Goal: Task Accomplishment & Management: Manage account settings

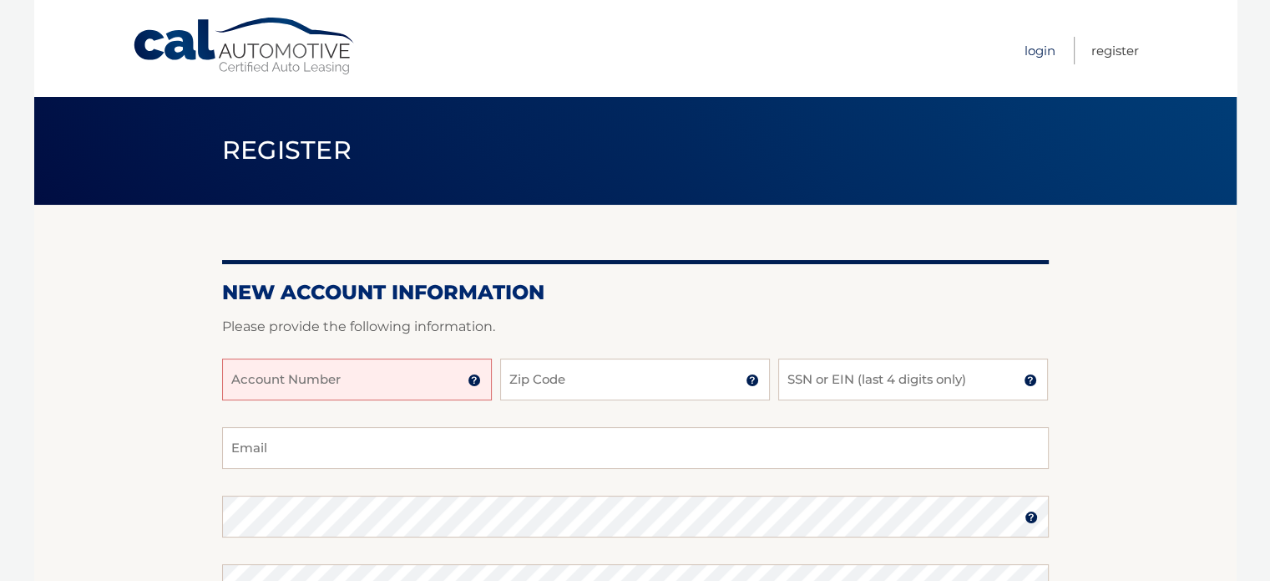
click at [1032, 48] on link "Login" at bounding box center [1040, 51] width 31 height 28
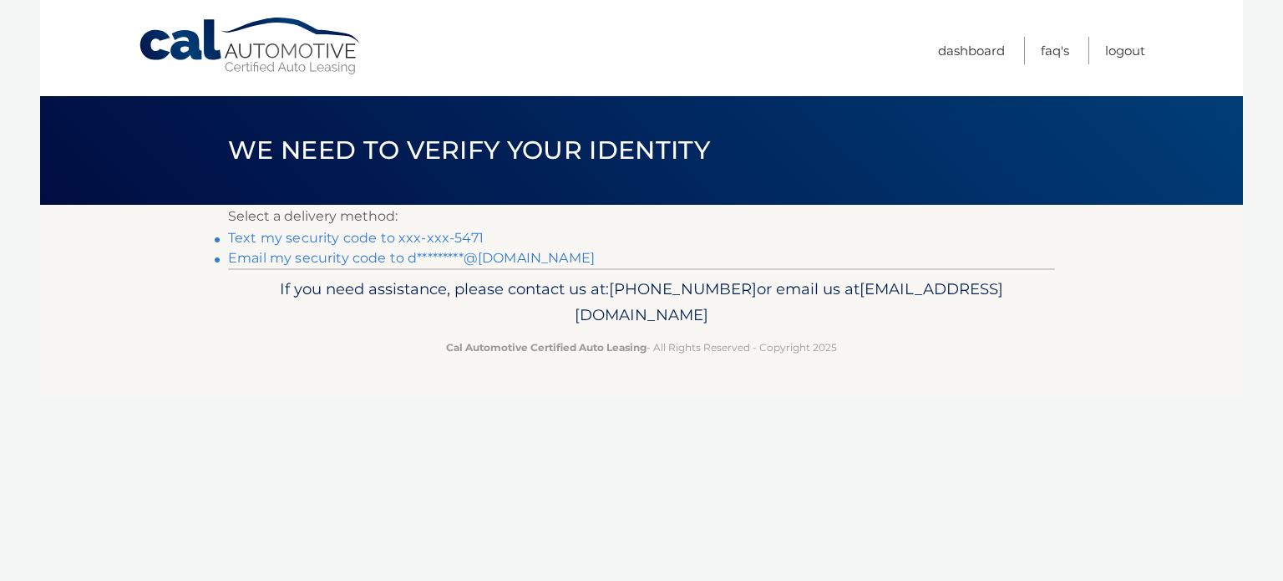
click at [454, 234] on link "Text my security code to xxx-xxx-5471" at bounding box center [356, 238] width 256 height 16
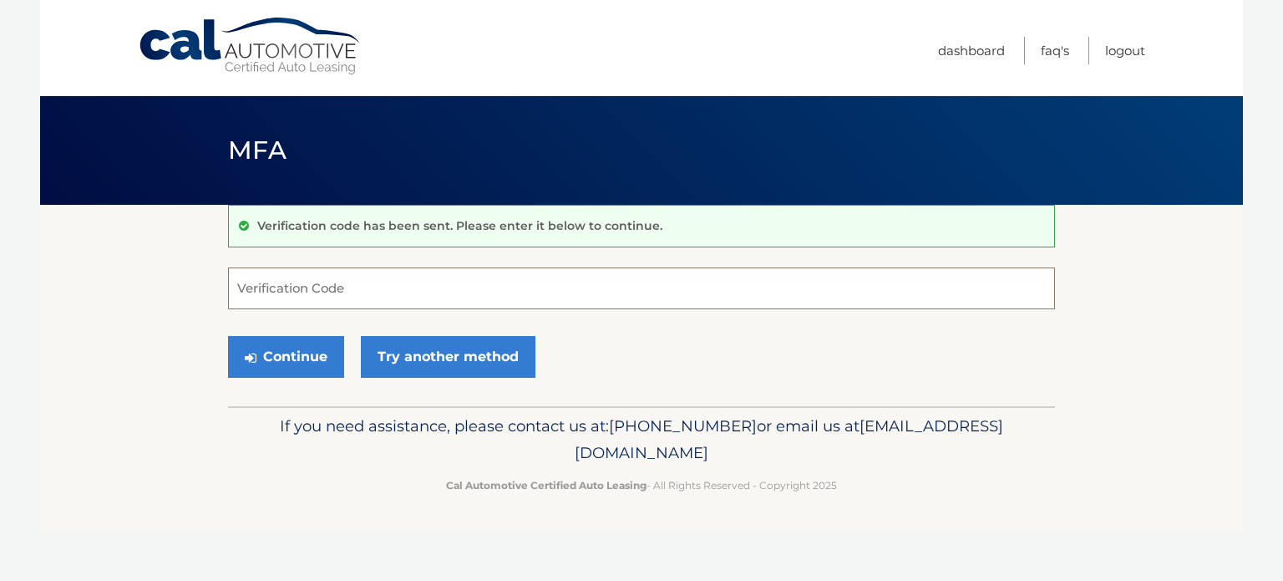
click at [446, 271] on input "Verification Code" at bounding box center [641, 288] width 827 height 42
type input "080974"
click at [228, 336] on button "Continue" at bounding box center [286, 357] width 116 height 42
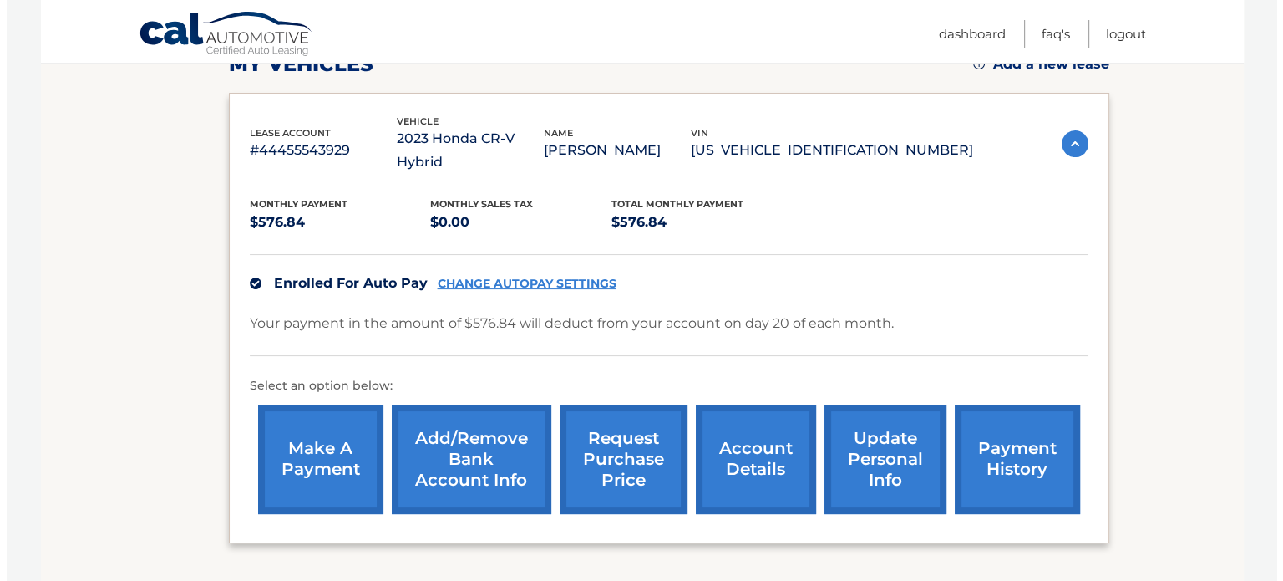
scroll to position [296, 0]
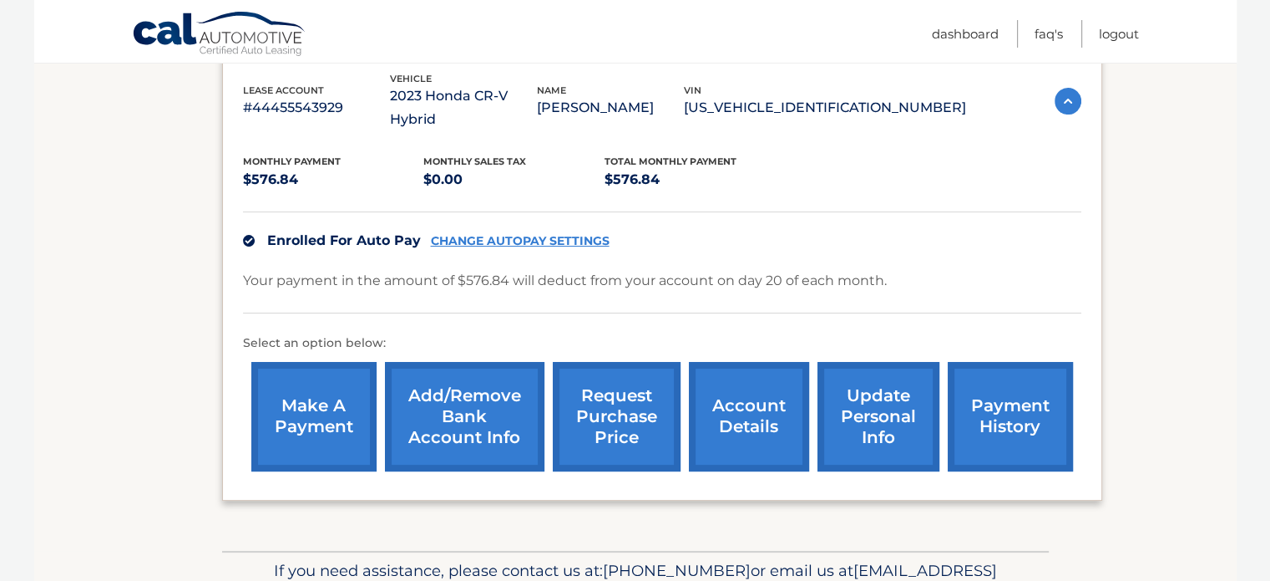
click at [638, 376] on link "request purchase price" at bounding box center [617, 416] width 128 height 109
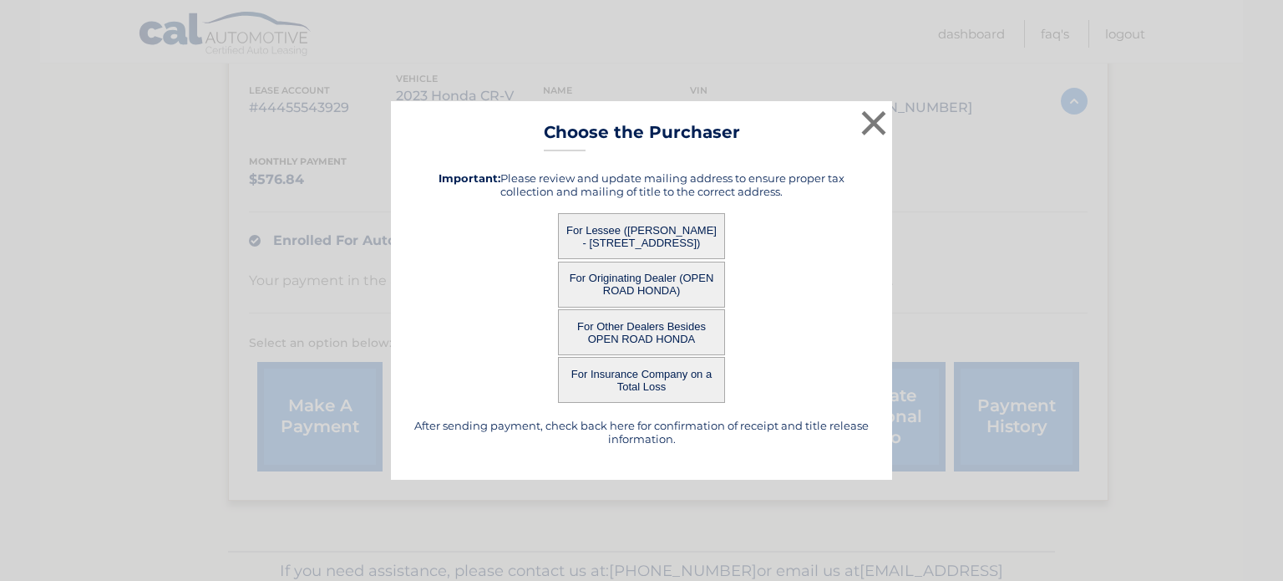
click at [674, 223] on button "For Lessee ([PERSON_NAME] - [STREET_ADDRESS])" at bounding box center [641, 236] width 167 height 46
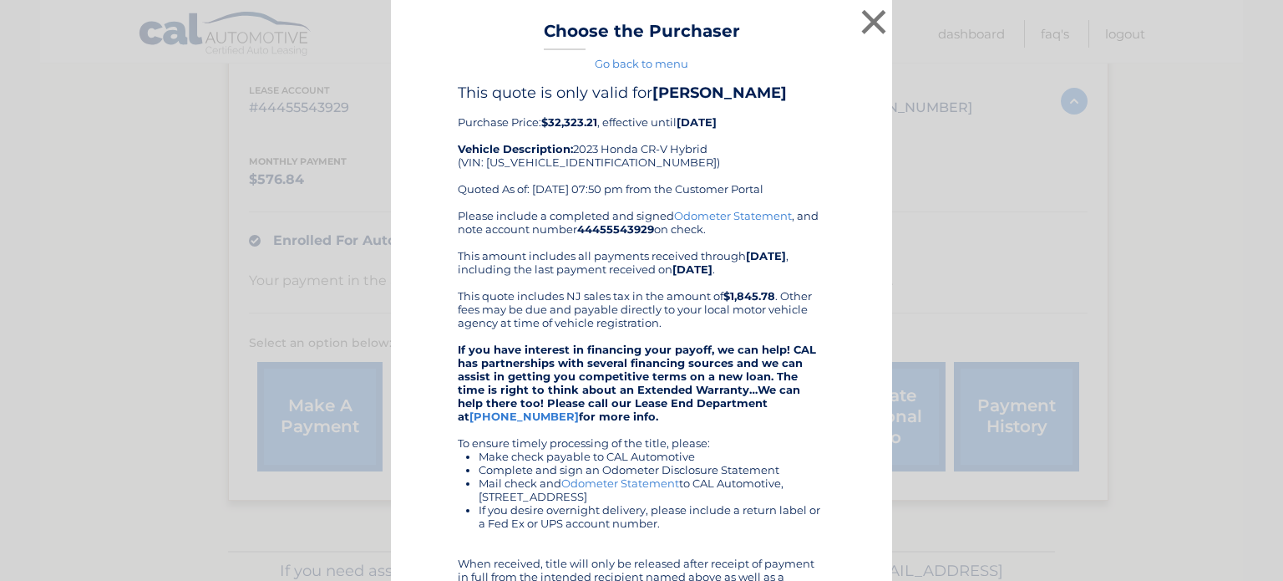
click at [660, 234] on div "Please include a completed and signed Odometer Statement , and note account num…" at bounding box center [642, 436] width 368 height 454
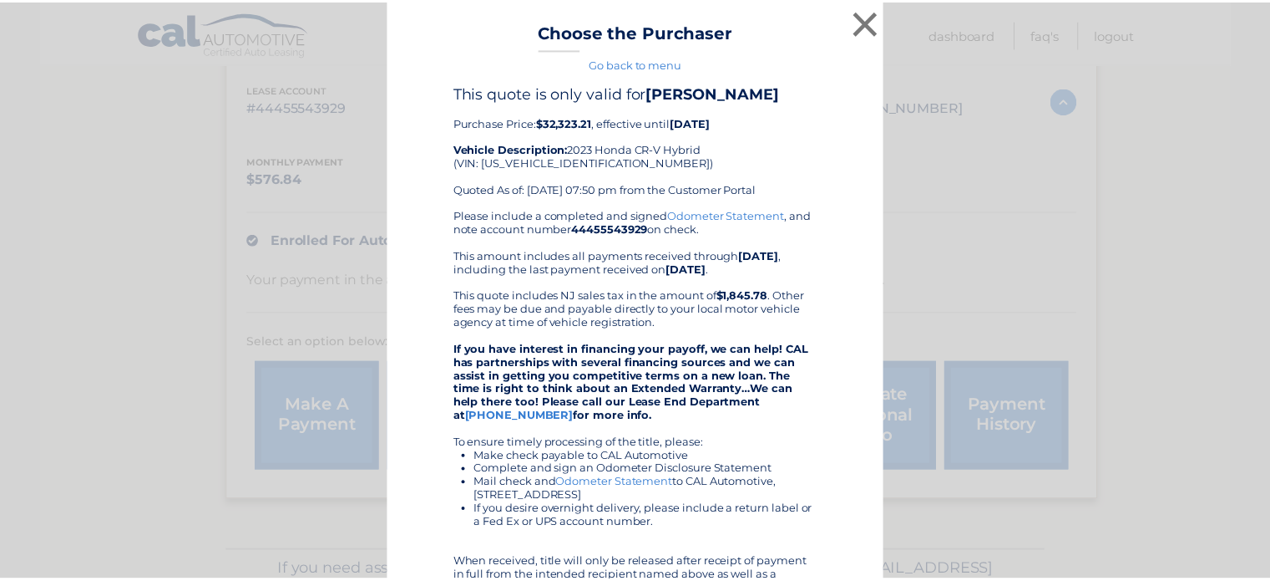
scroll to position [3, 0]
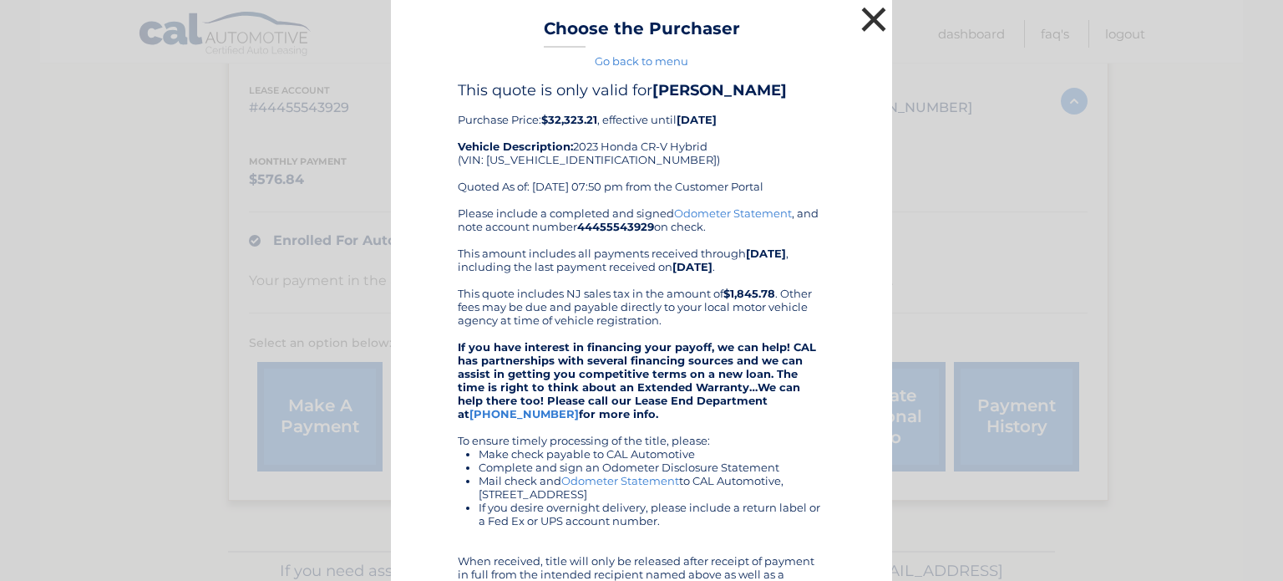
click at [862, 23] on button "×" at bounding box center [873, 19] width 33 height 33
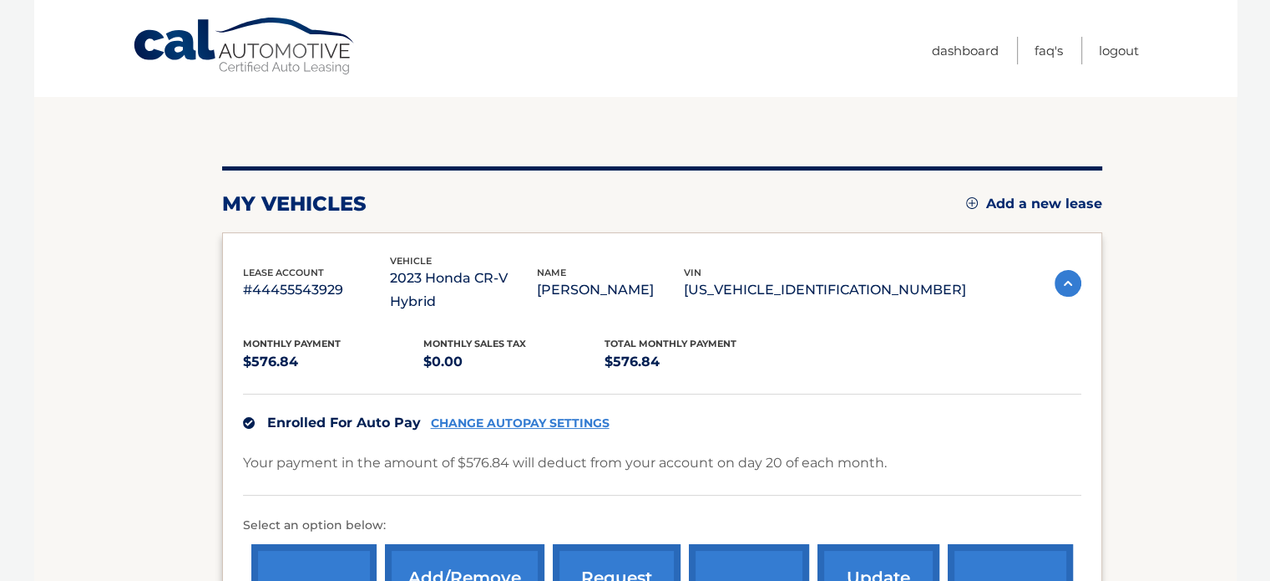
scroll to position [0, 0]
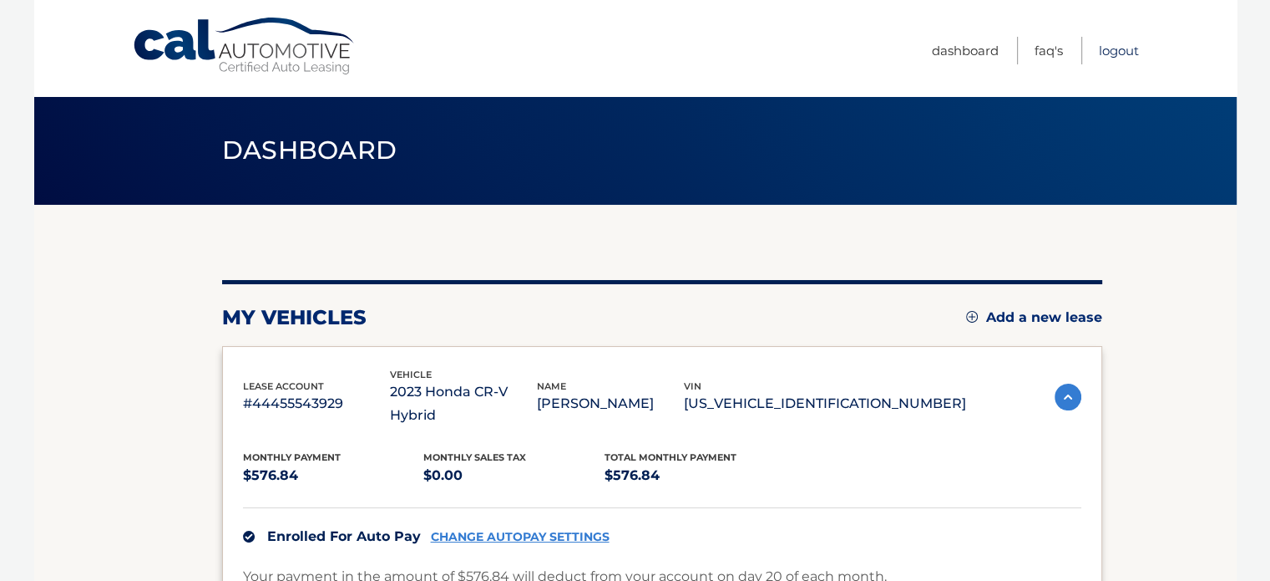
click at [1113, 54] on link "Logout" at bounding box center [1119, 51] width 40 height 28
